Goal: Transaction & Acquisition: Obtain resource

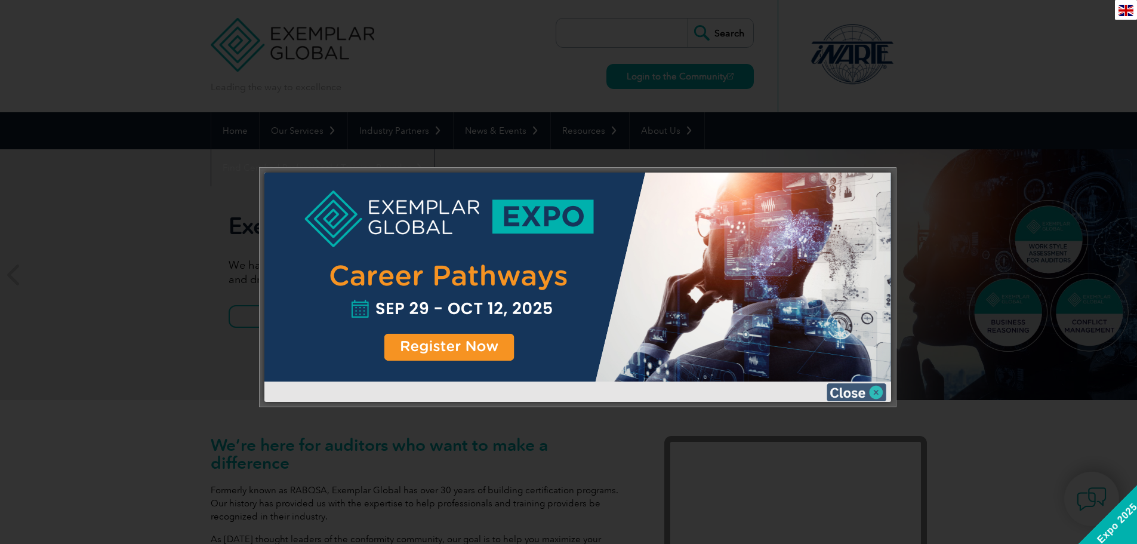
click at [849, 385] on img at bounding box center [856, 392] width 60 height 18
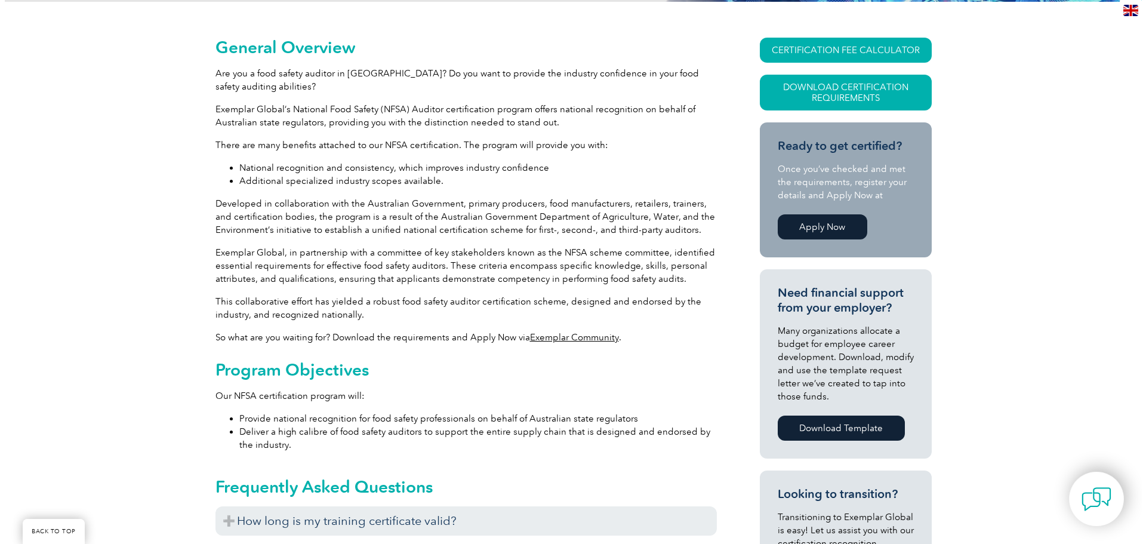
scroll to position [254, 0]
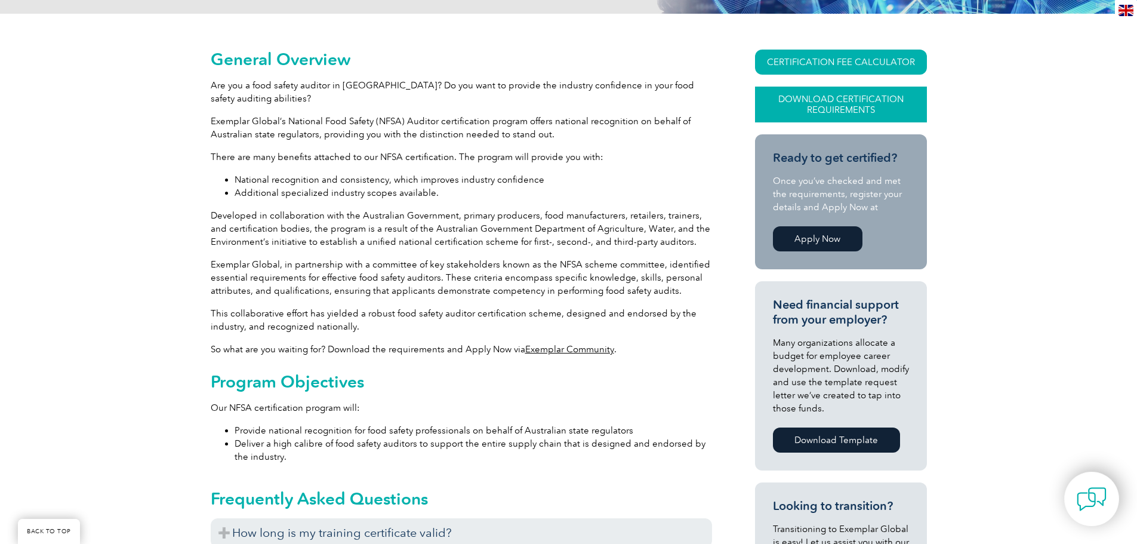
click at [793, 102] on link "Download Certification Requirements" at bounding box center [841, 105] width 172 height 36
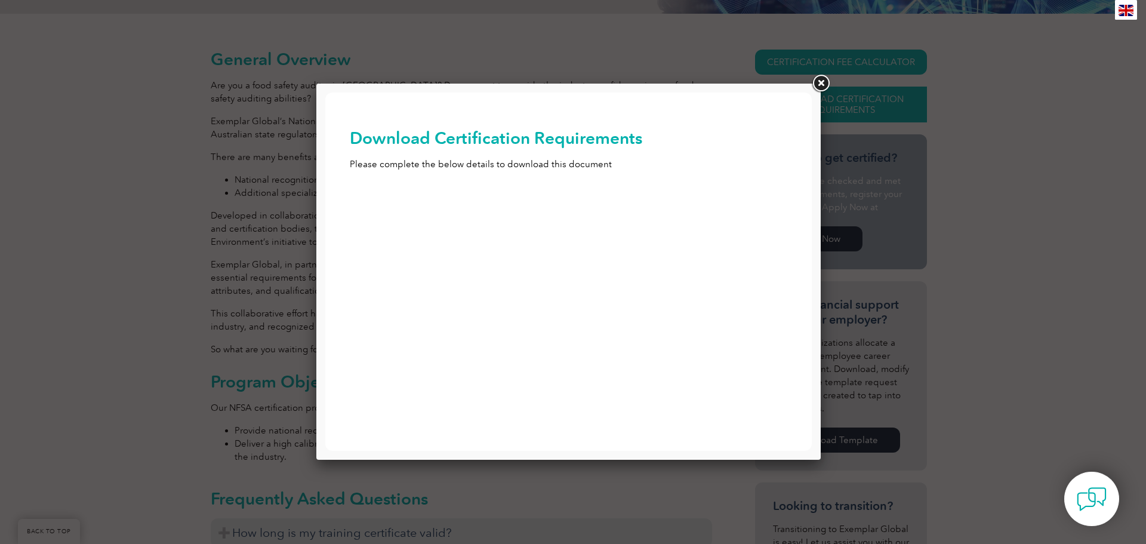
scroll to position [0, 0]
click at [502, 212] on input "First Name (Required)" at bounding box center [569, 209] width 438 height 21
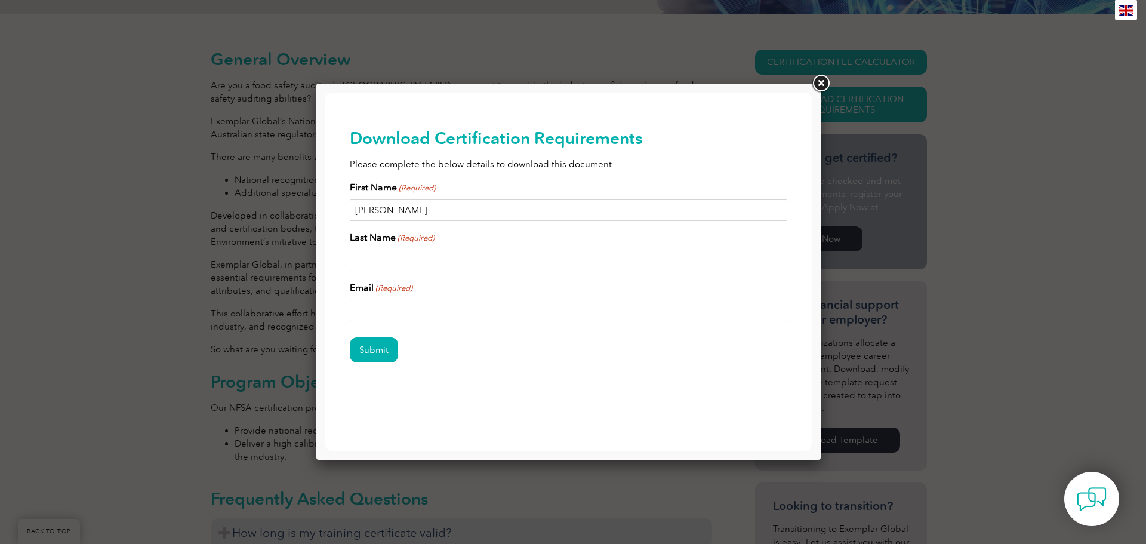
type input "David"
type input "Keast"
type input "keasty1au@gmail.com"
click at [368, 356] on input "Submit" at bounding box center [374, 349] width 48 height 25
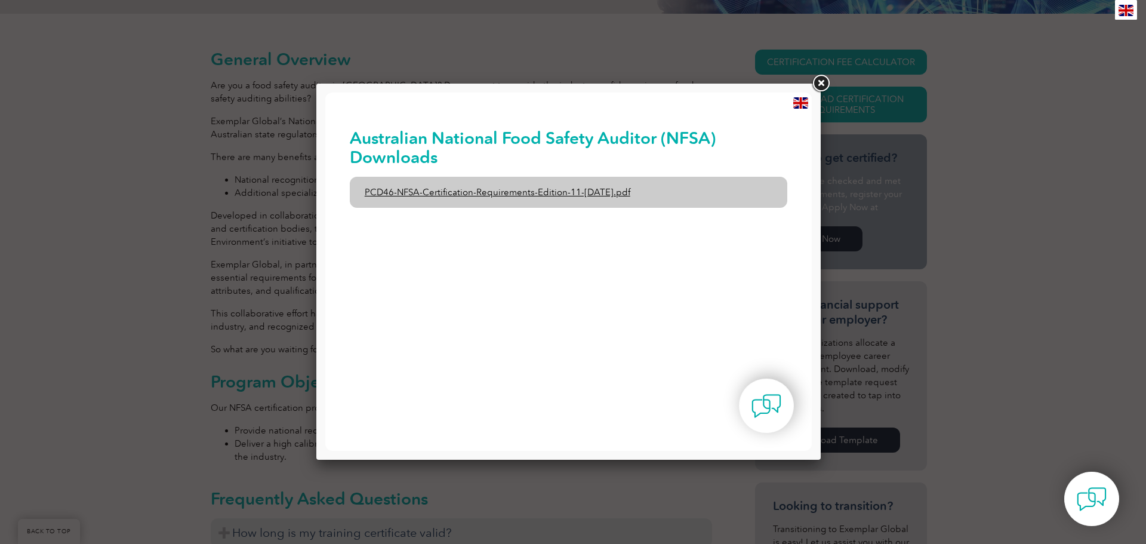
click at [542, 197] on link "PCD46-NFSA-Certification-Requirements-Edition-11-1st-February-2020.pdf" at bounding box center [569, 192] width 438 height 31
